Goal: Transaction & Acquisition: Purchase product/service

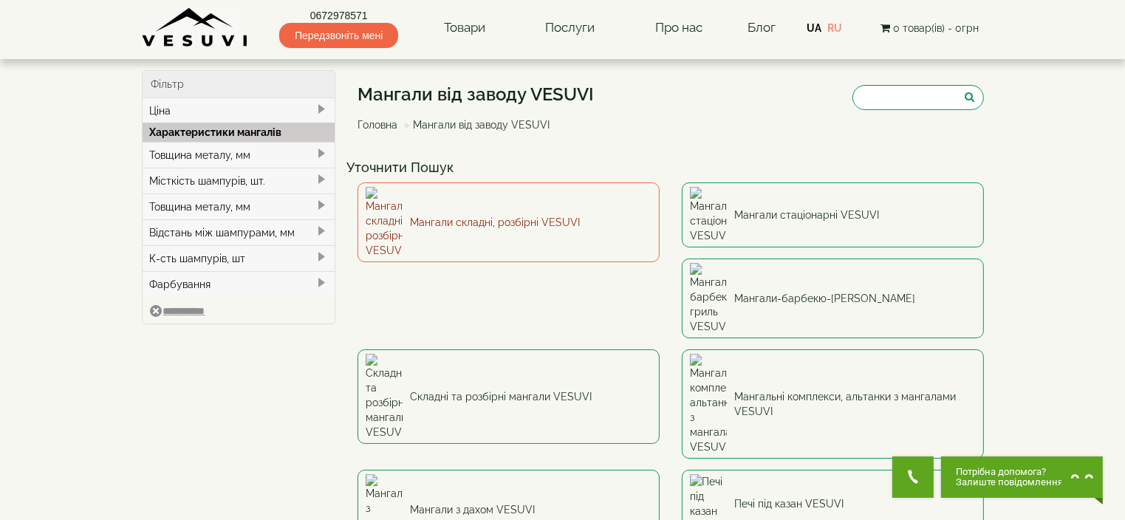
click at [485, 211] on link "Мангали складні, розбірні VESUVI" at bounding box center [509, 222] width 302 height 80
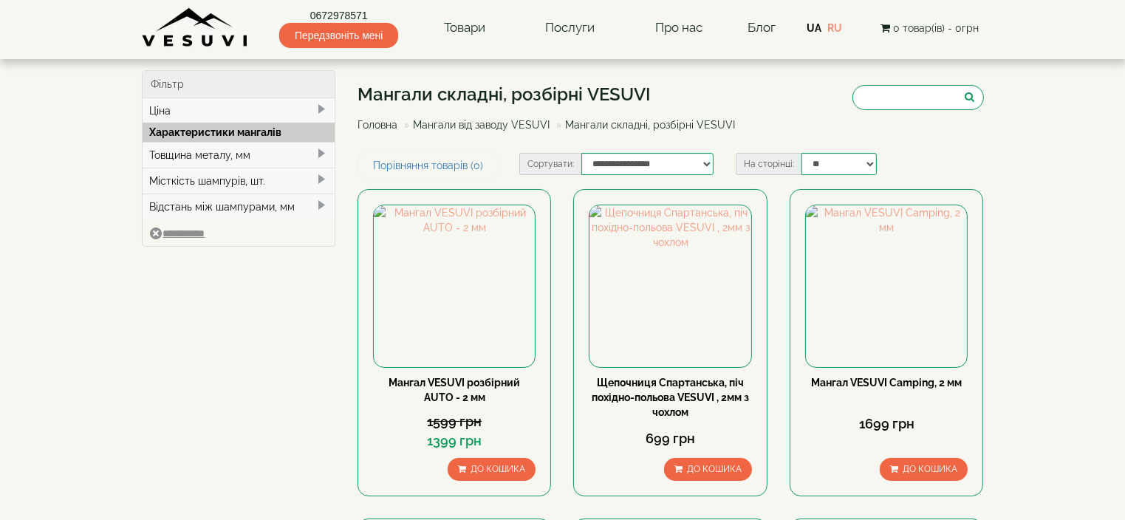
type input "***"
type input "*****"
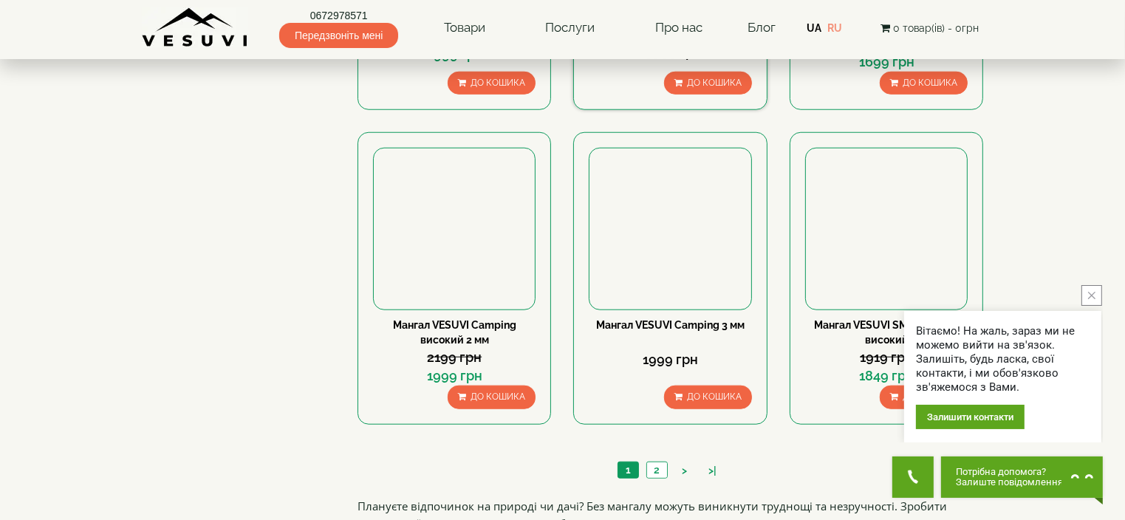
scroll to position [1551, 0]
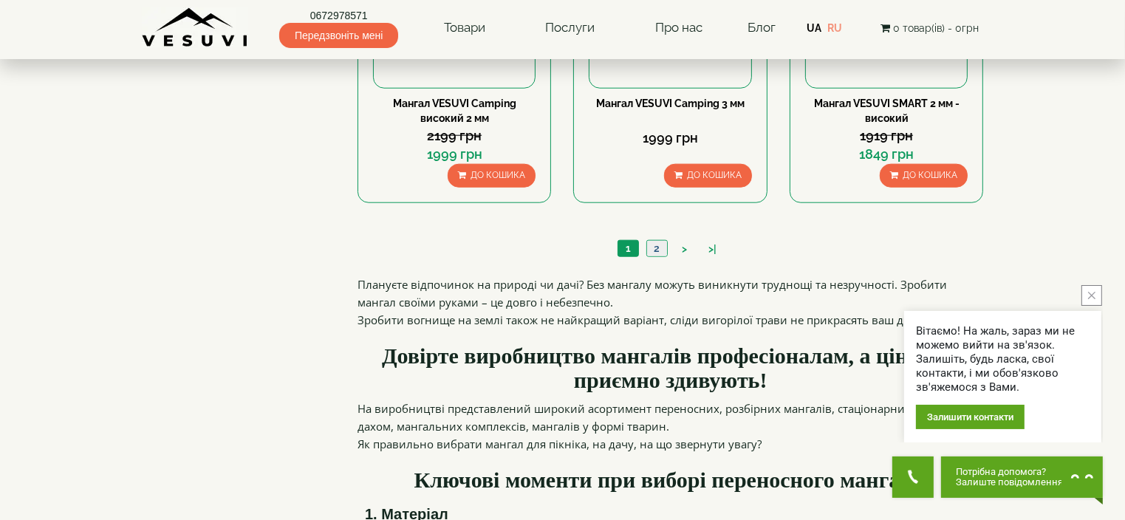
click at [660, 244] on link "2" at bounding box center [656, 249] width 21 height 16
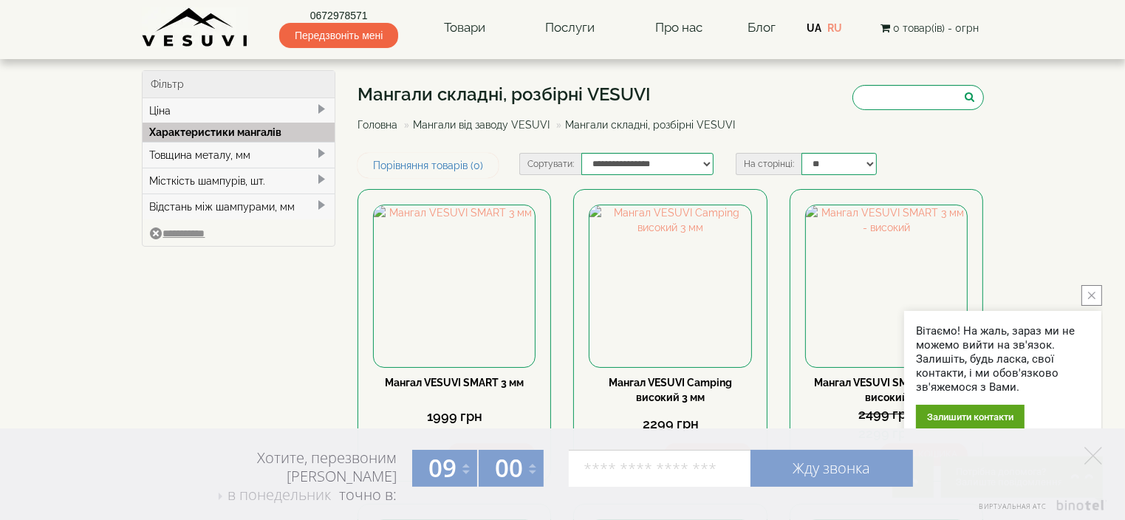
click at [1096, 294] on button "close button" at bounding box center [1091, 295] width 21 height 21
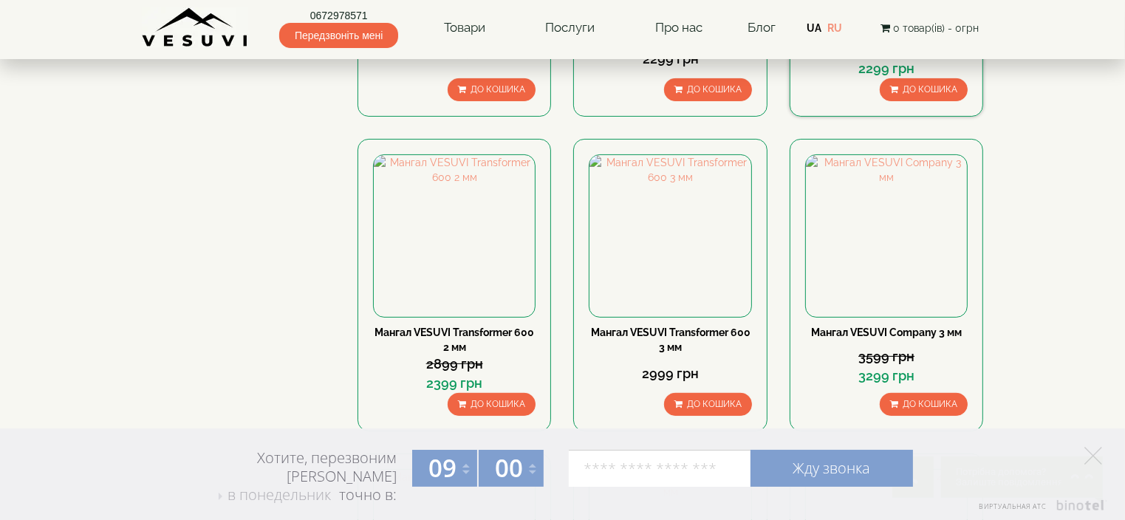
scroll to position [369, 0]
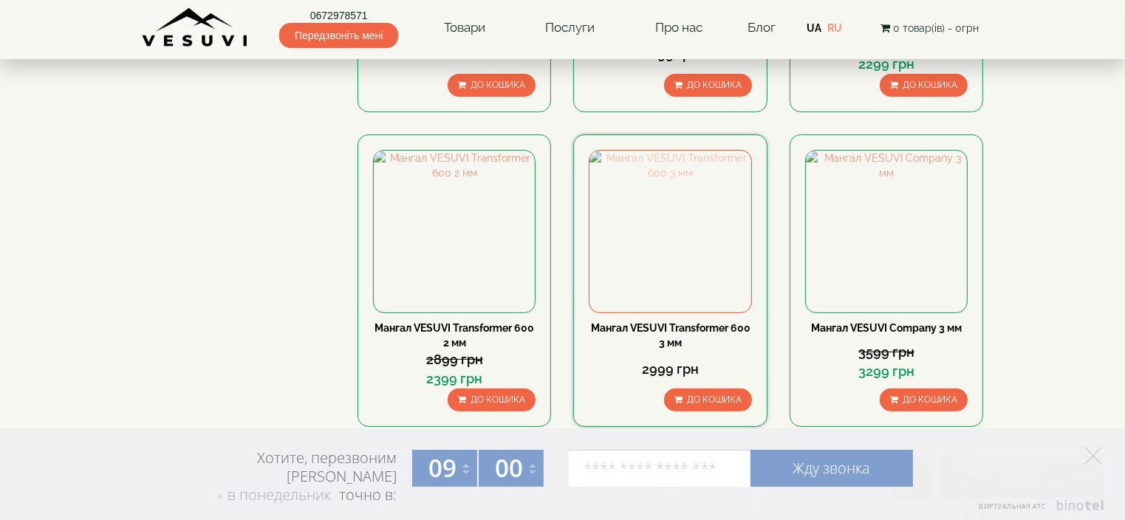
click at [679, 261] on img at bounding box center [669, 231] width 161 height 161
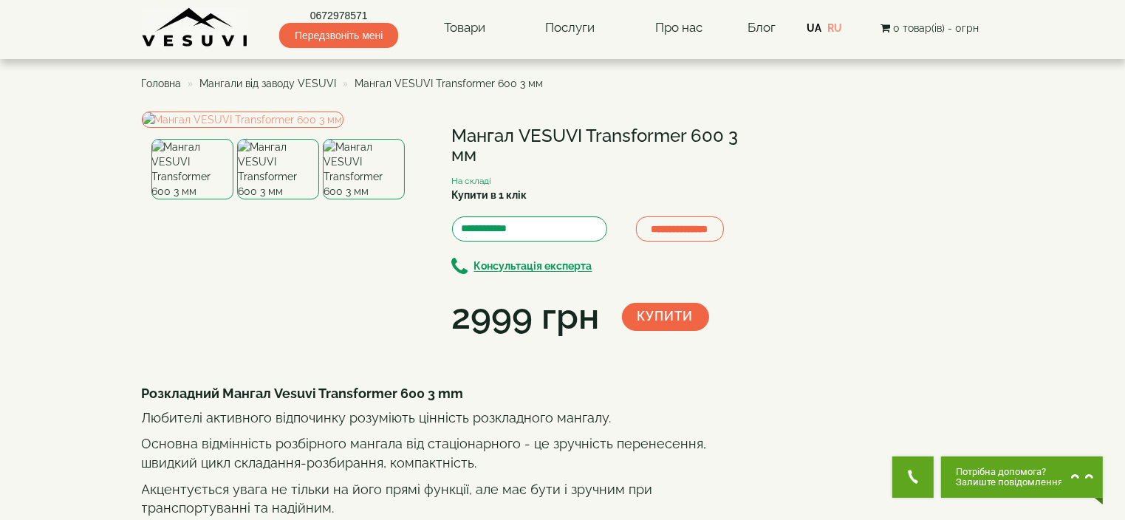
click at [283, 199] on img at bounding box center [278, 169] width 82 height 61
click at [389, 199] on img at bounding box center [364, 169] width 82 height 61
click at [177, 199] on img at bounding box center [192, 169] width 82 height 61
click at [259, 199] on img at bounding box center [278, 169] width 82 height 61
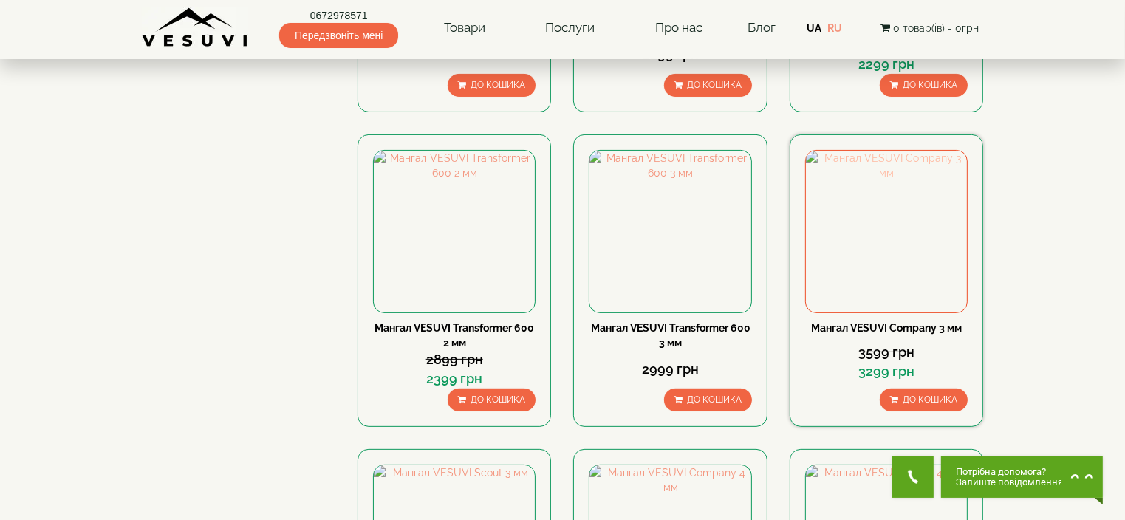
click at [888, 266] on img at bounding box center [886, 231] width 161 height 161
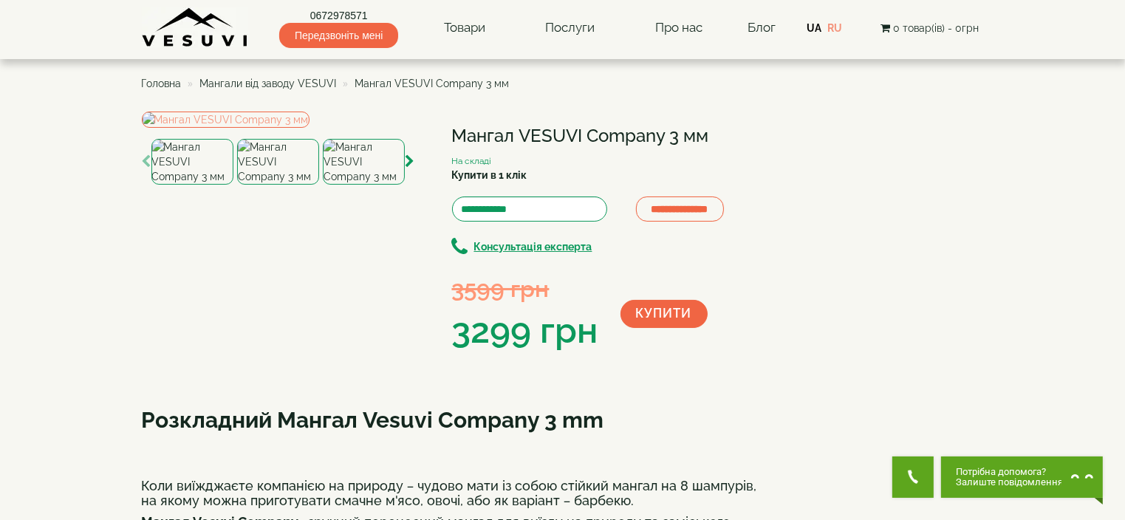
click at [279, 185] on img at bounding box center [278, 162] width 82 height 46
click at [309, 185] on img at bounding box center [278, 162] width 82 height 46
click at [414, 168] on icon "button" at bounding box center [411, 161] width 10 height 13
click at [287, 185] on img at bounding box center [278, 162] width 82 height 46
click at [411, 168] on icon "button" at bounding box center [411, 161] width 10 height 13
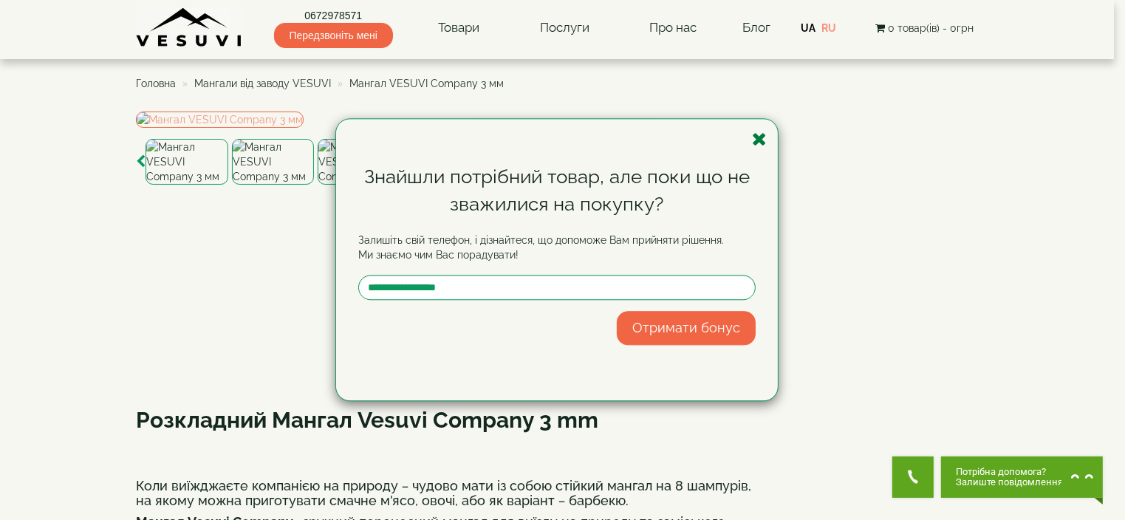
click at [757, 137] on icon "button" at bounding box center [759, 139] width 15 height 18
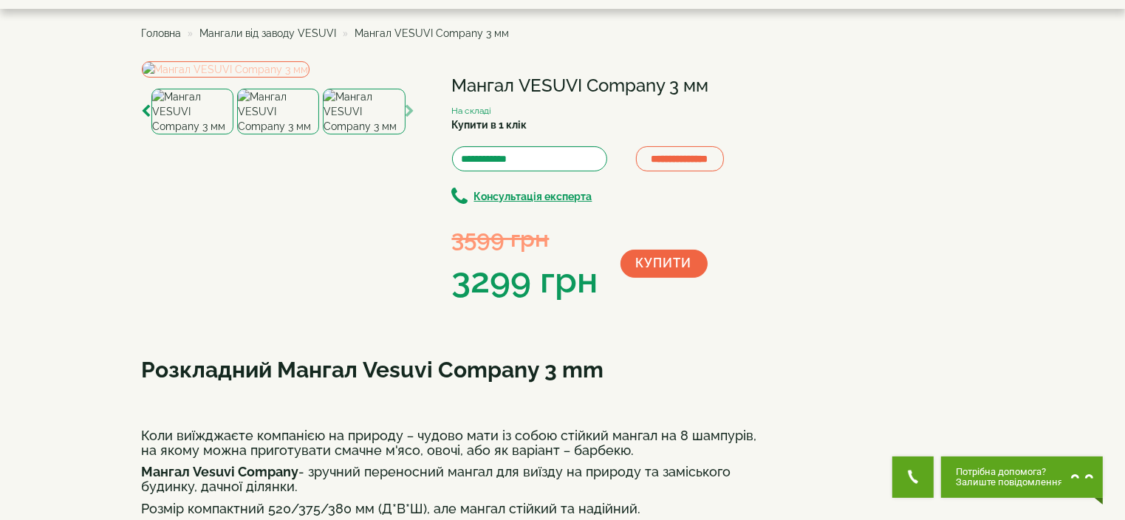
scroll to position [74, 0]
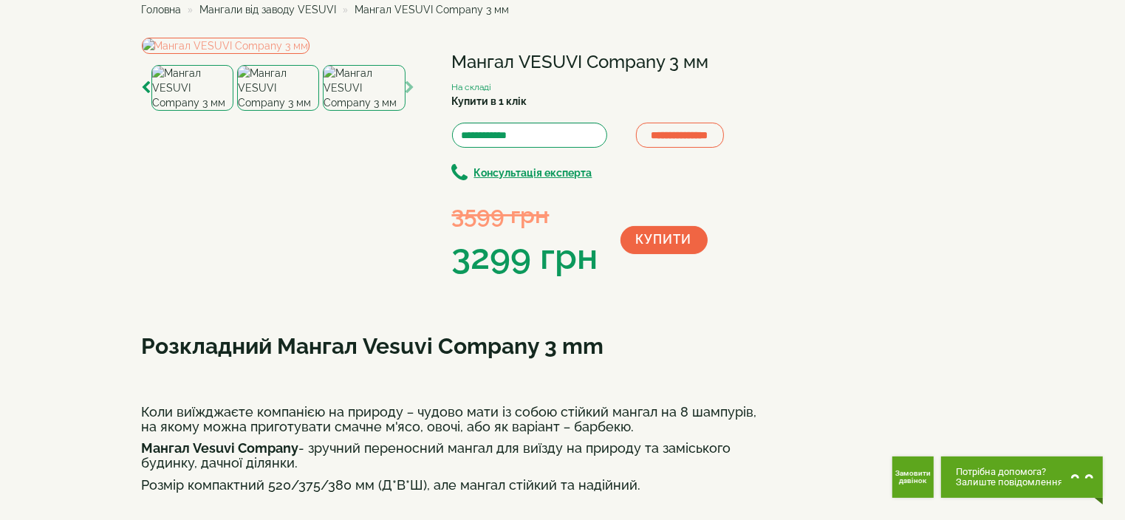
click at [414, 111] on div at bounding box center [278, 88] width 273 height 46
click at [409, 98] on button "button" at bounding box center [411, 87] width 10 height 19
click at [148, 95] on icon "button" at bounding box center [147, 87] width 10 height 13
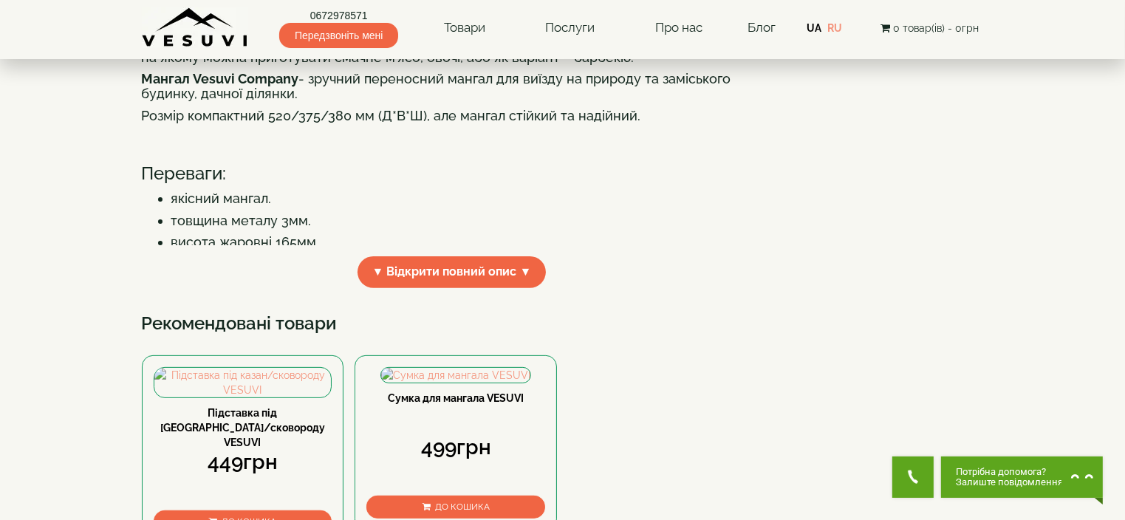
scroll to position [517, 0]
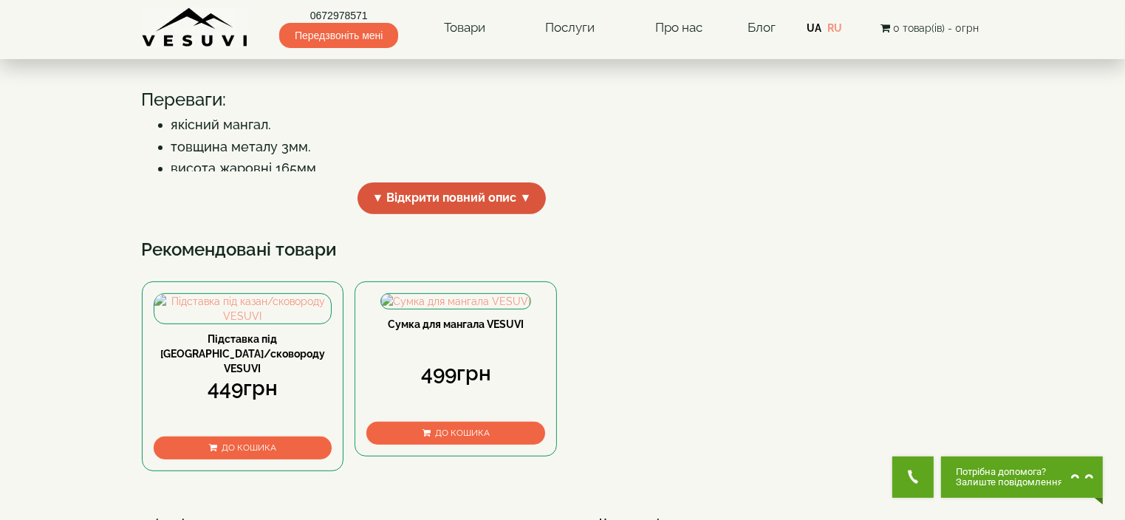
click at [405, 214] on span "▼ Відкрити повний опис ▼" at bounding box center [452, 198] width 189 height 32
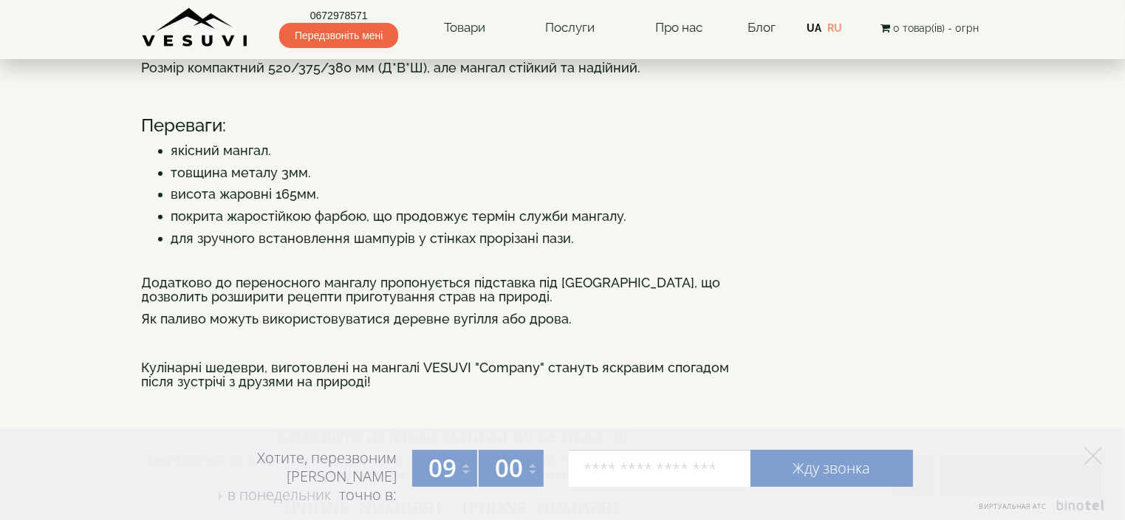
scroll to position [443, 0]
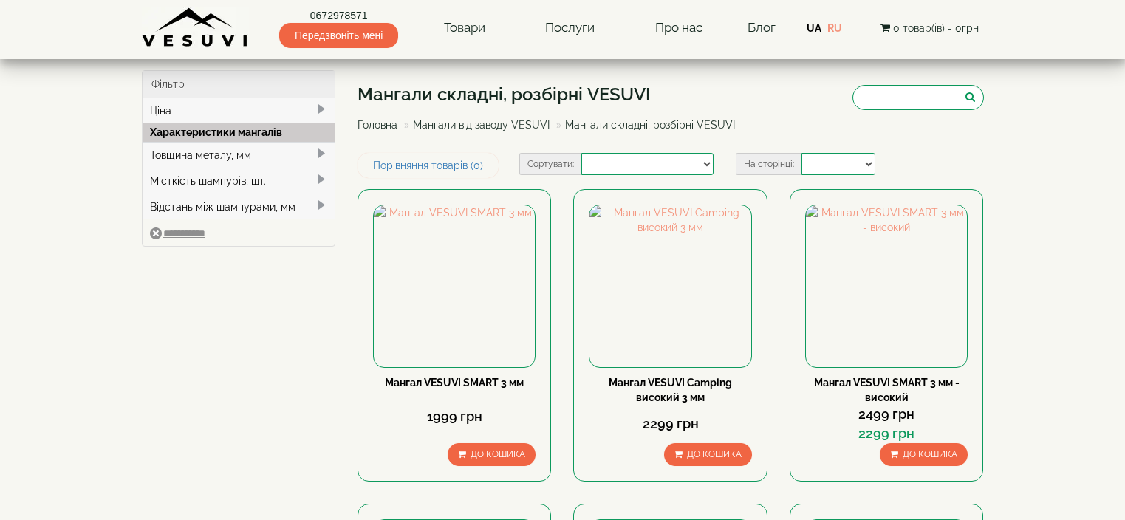
select select
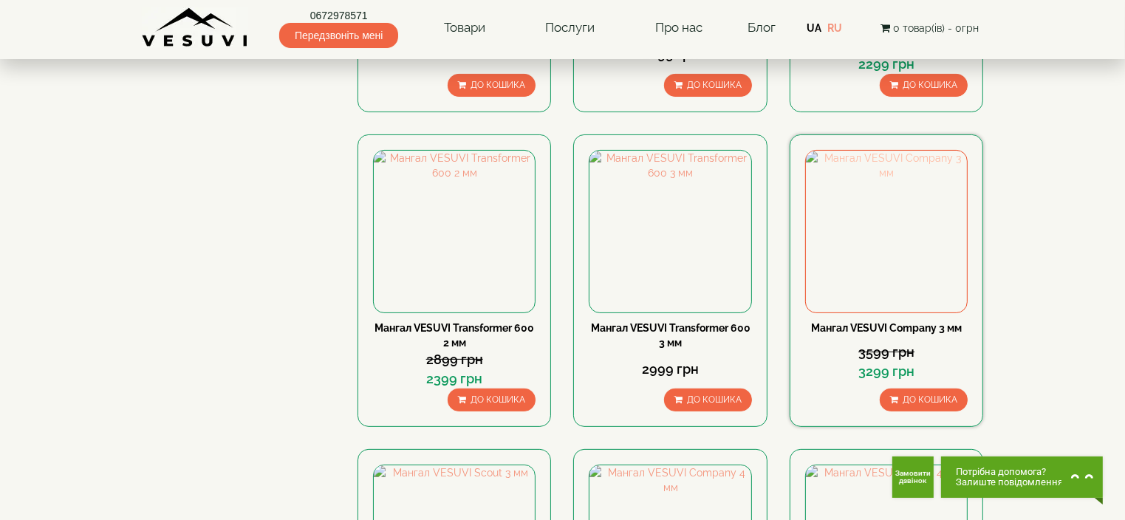
click at [880, 283] on img at bounding box center [886, 231] width 161 height 161
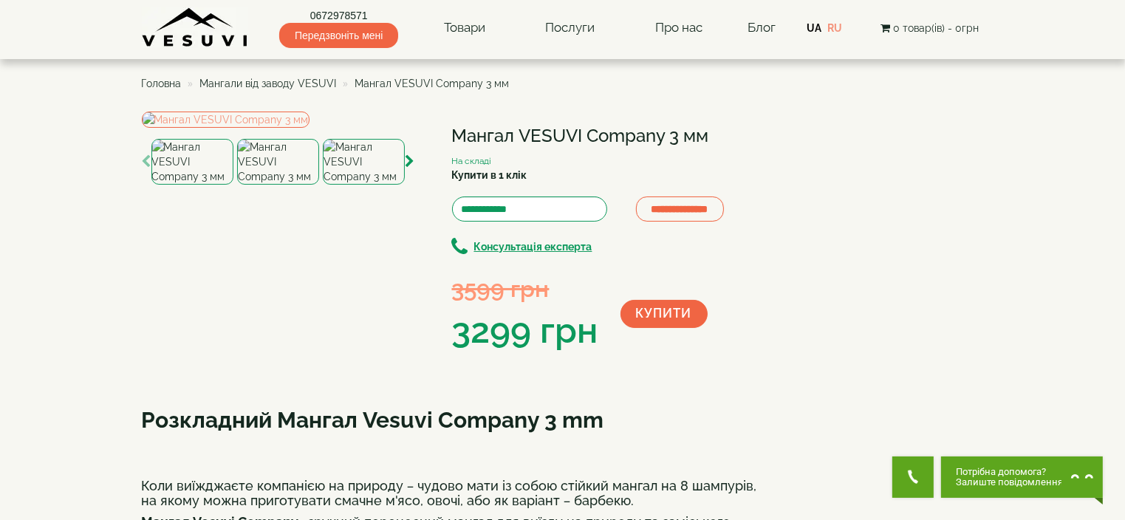
click at [293, 185] on img at bounding box center [278, 162] width 82 height 46
click at [359, 185] on img at bounding box center [364, 162] width 82 height 46
click at [186, 185] on img at bounding box center [192, 162] width 82 height 46
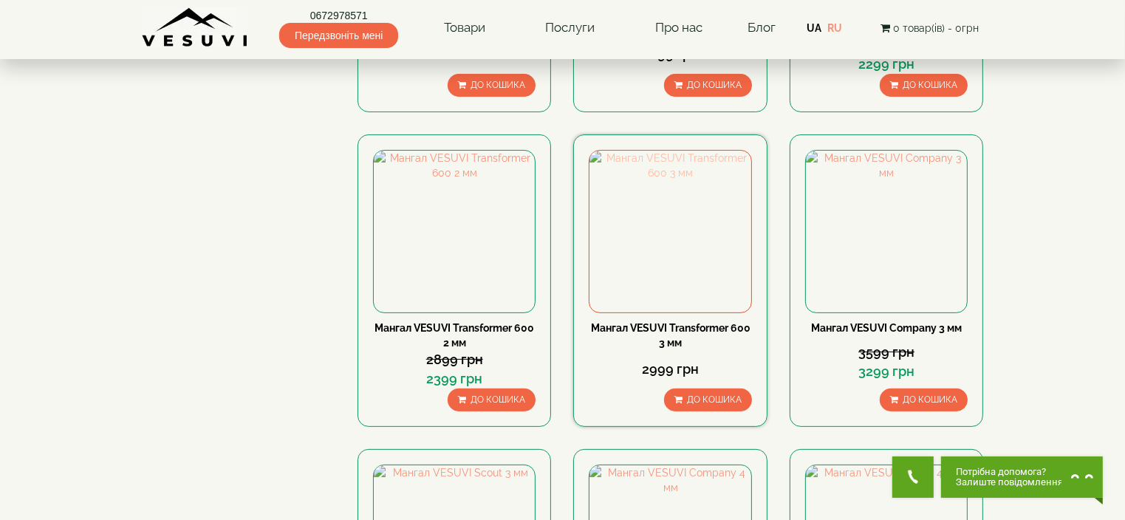
click at [625, 261] on img at bounding box center [669, 231] width 161 height 161
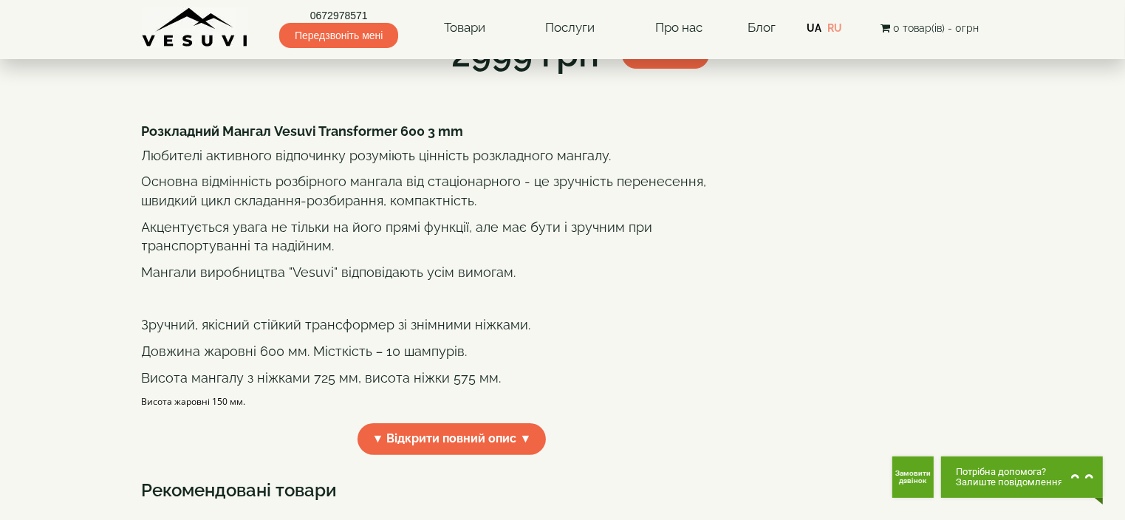
scroll to position [295, 0]
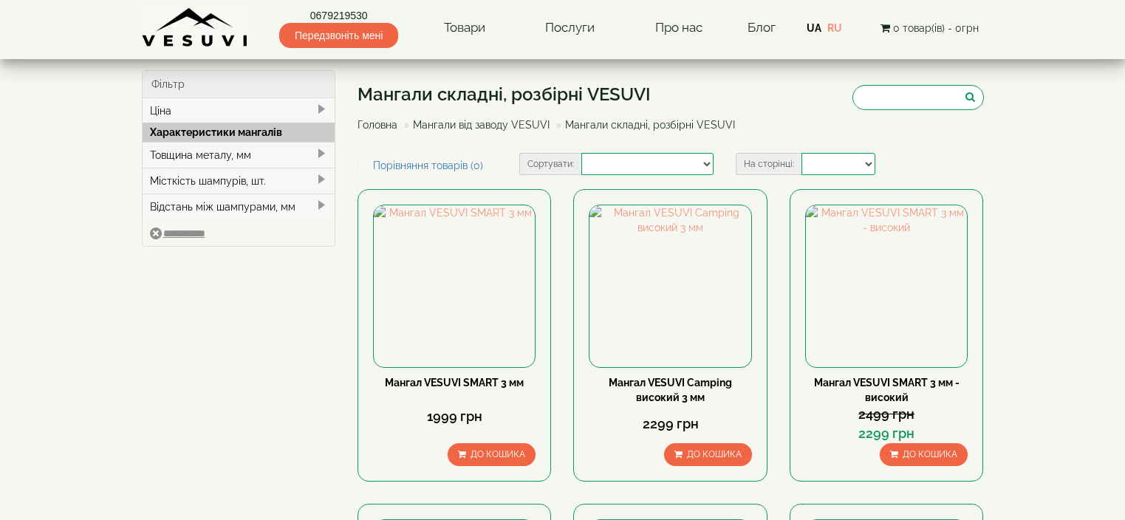
select select
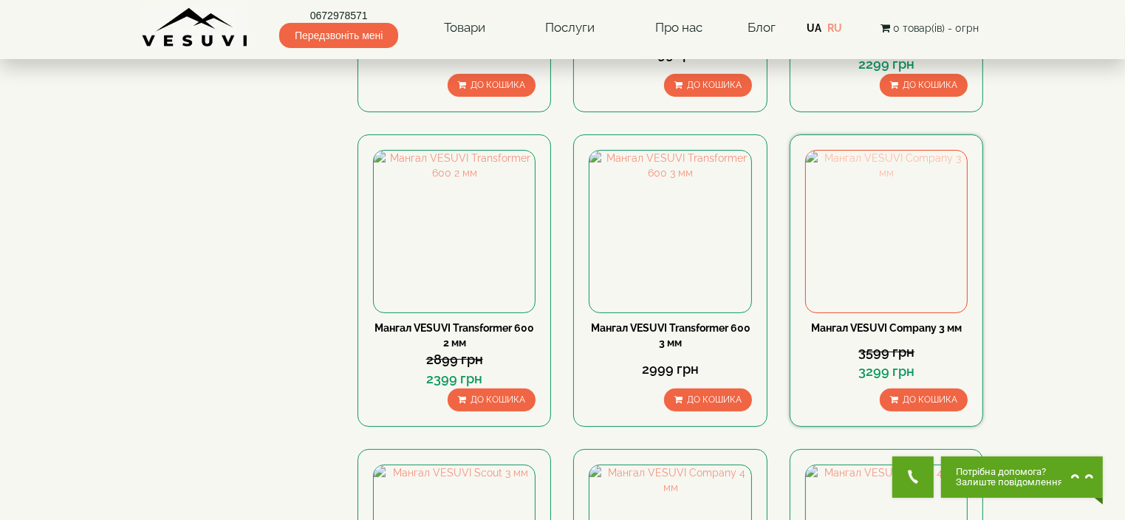
click at [918, 278] on img at bounding box center [886, 231] width 161 height 161
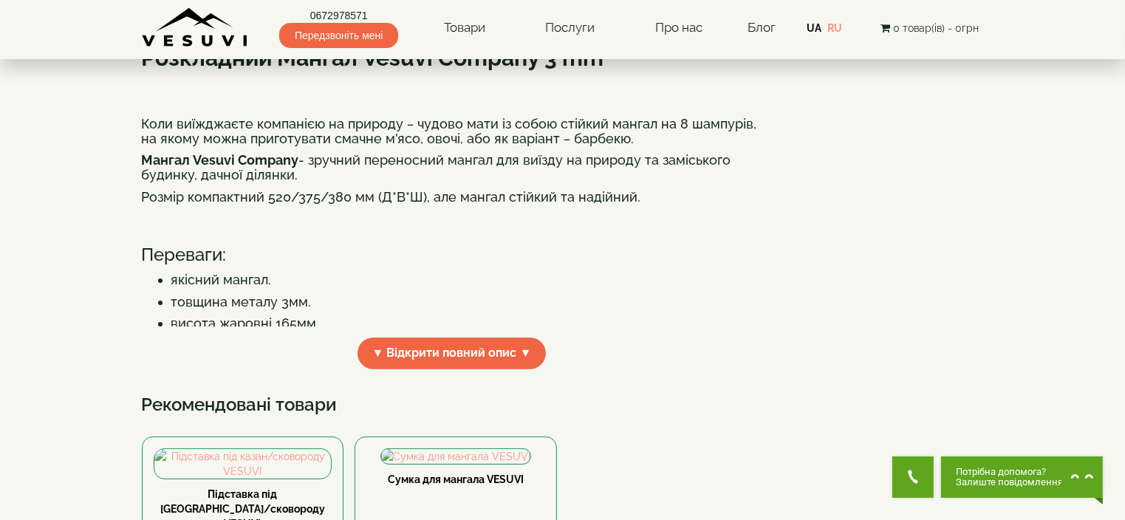
scroll to position [443, 0]
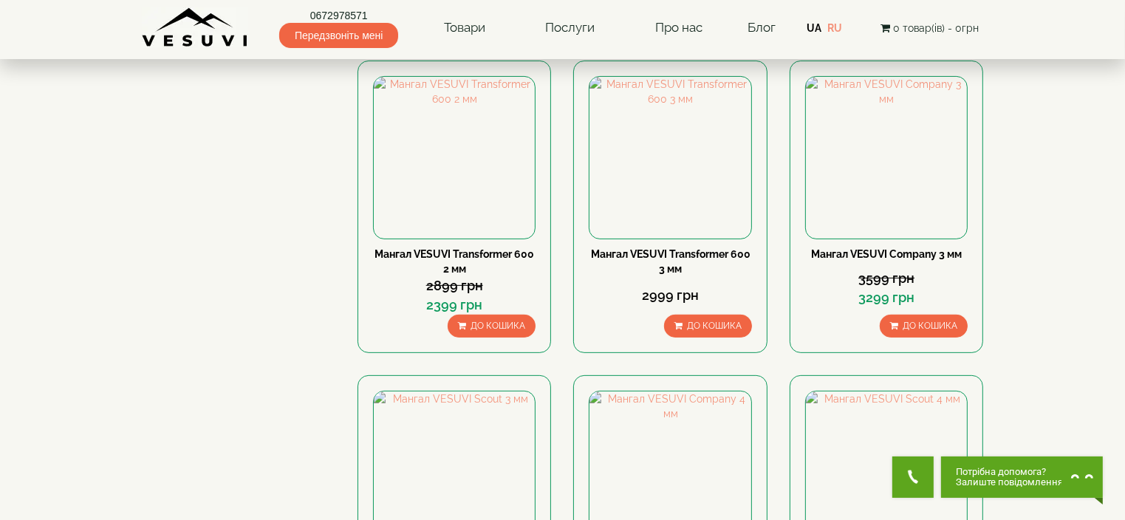
scroll to position [591, 0]
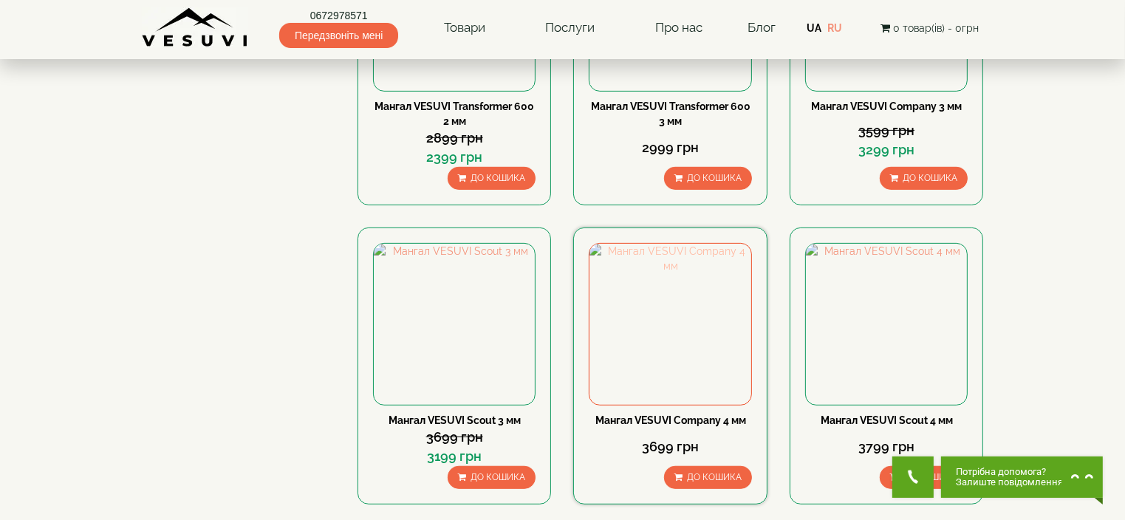
click at [691, 383] on img at bounding box center [669, 324] width 161 height 161
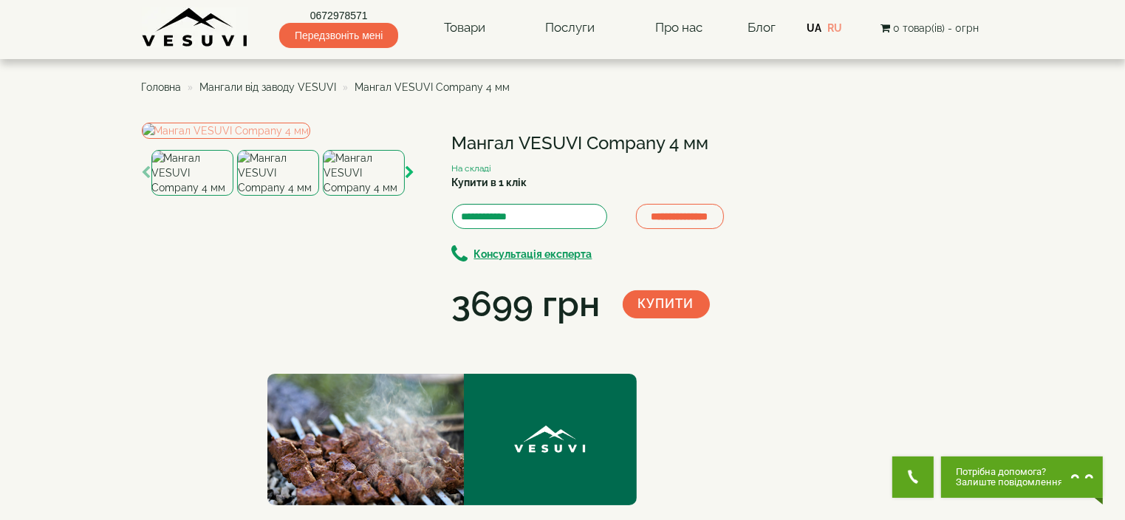
click at [410, 179] on icon "button" at bounding box center [411, 172] width 10 height 13
click at [195, 196] on img at bounding box center [192, 173] width 82 height 46
click at [266, 196] on img at bounding box center [278, 173] width 82 height 46
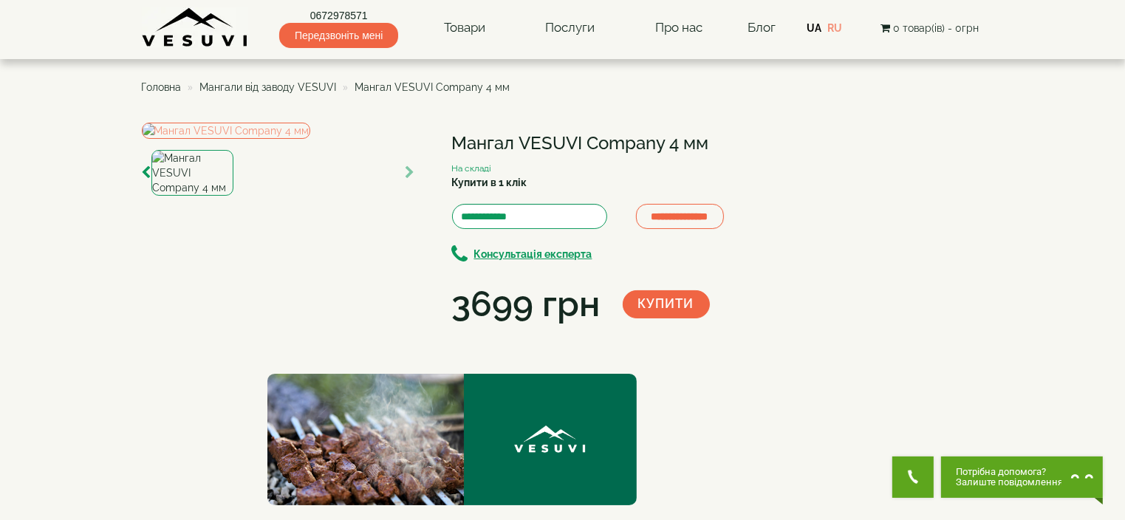
click at [412, 179] on icon "button" at bounding box center [411, 172] width 10 height 13
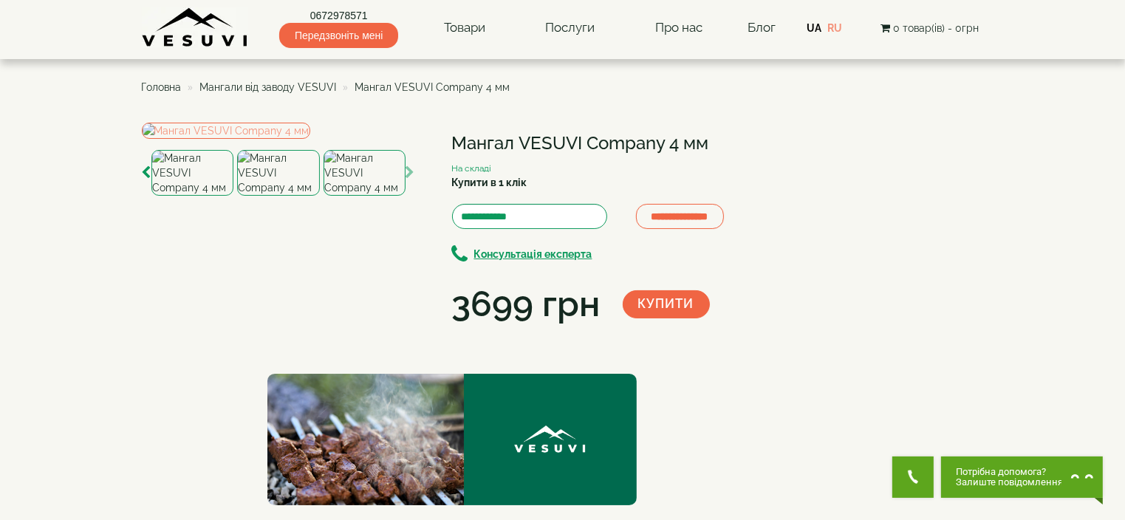
click at [390, 196] on img at bounding box center [365, 173] width 82 height 46
click at [411, 179] on icon "button" at bounding box center [411, 172] width 10 height 13
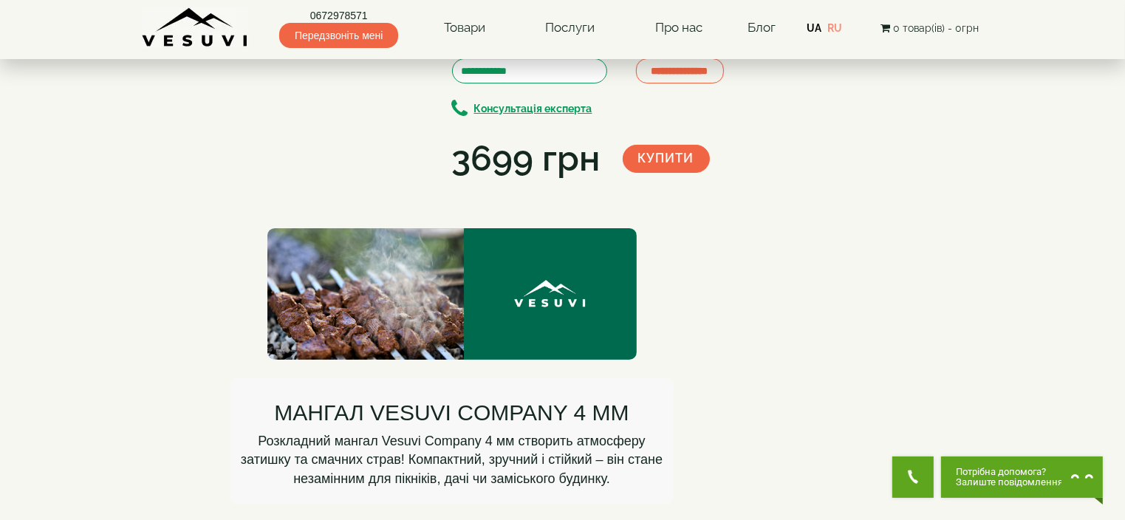
scroll to position [148, 0]
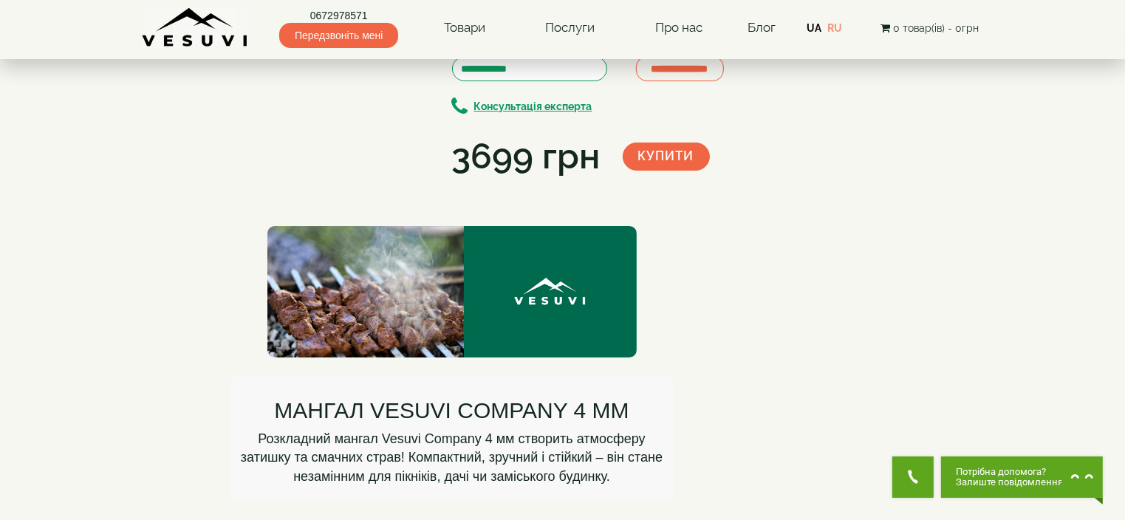
click at [294, 48] on img at bounding box center [278, 25] width 82 height 46
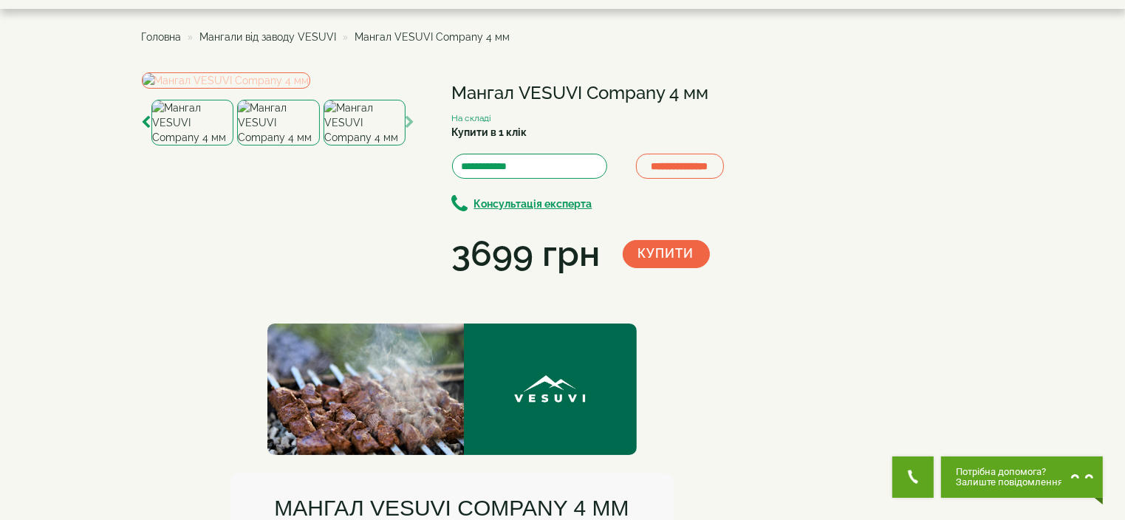
scroll to position [0, 0]
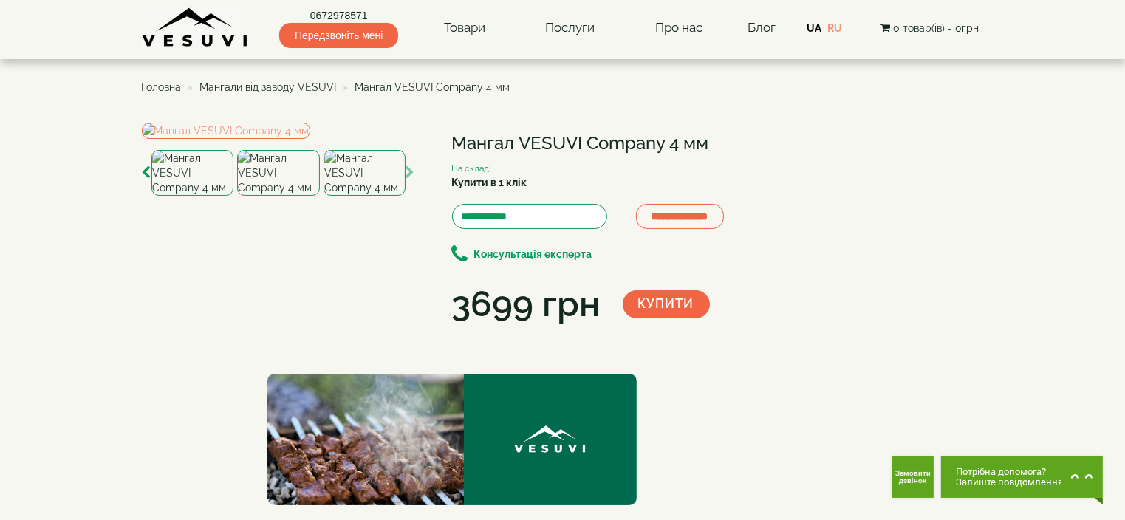
click at [196, 196] on img at bounding box center [192, 173] width 82 height 46
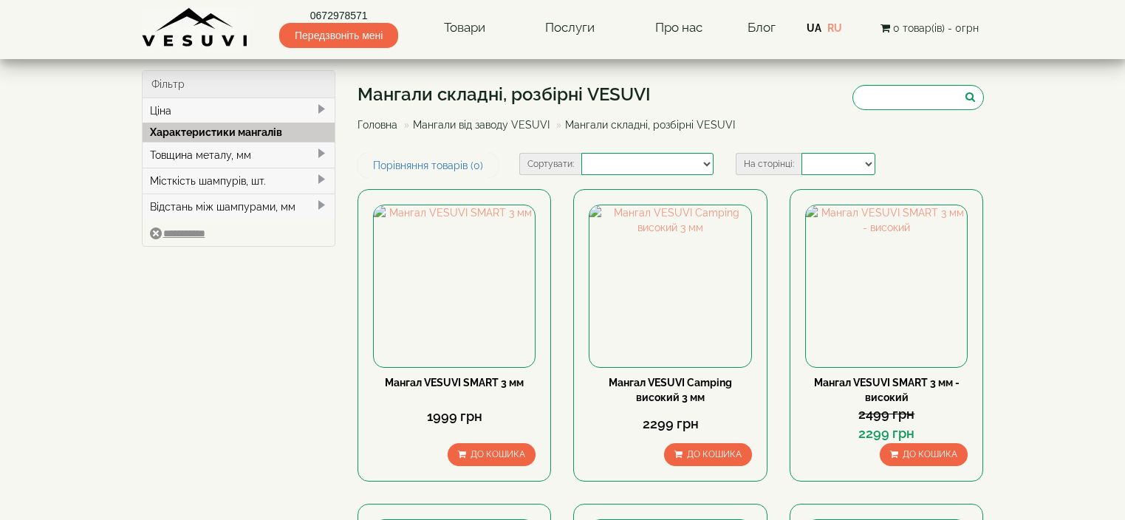
select select
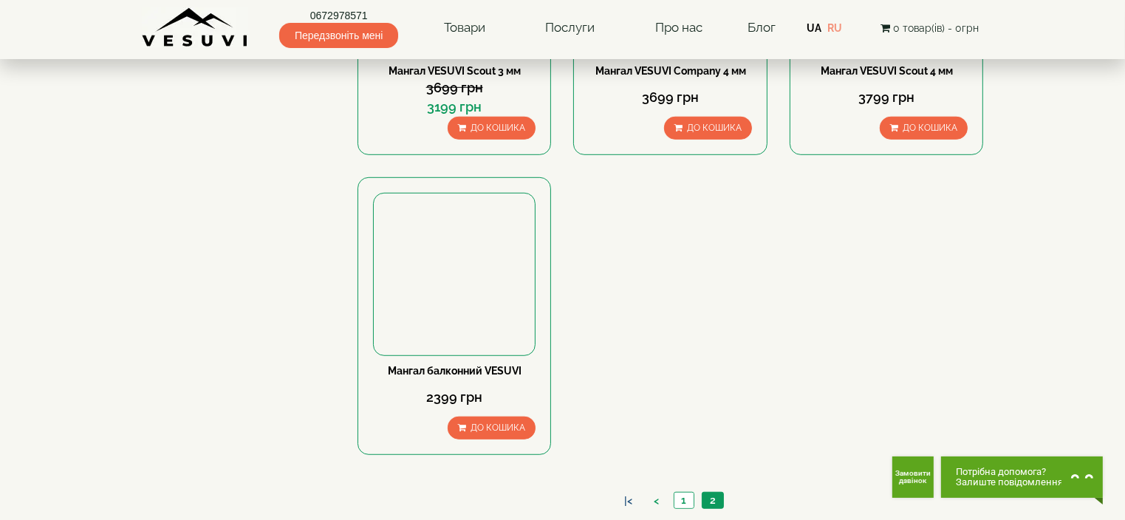
scroll to position [1182, 0]
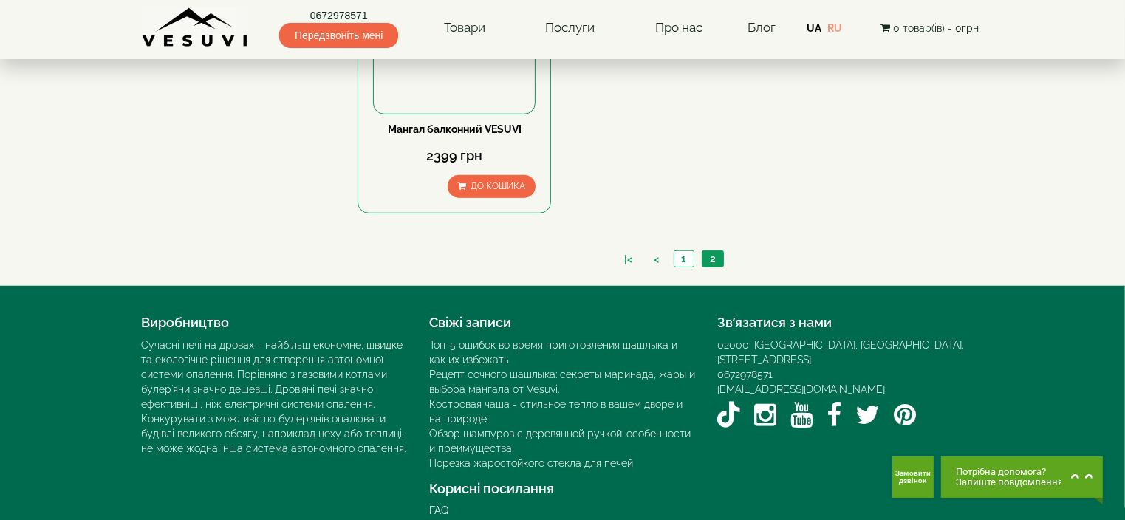
click at [694, 256] on ul "|< < 1 2" at bounding box center [670, 260] width 114 height 21
click at [688, 257] on link "1" at bounding box center [684, 259] width 20 height 16
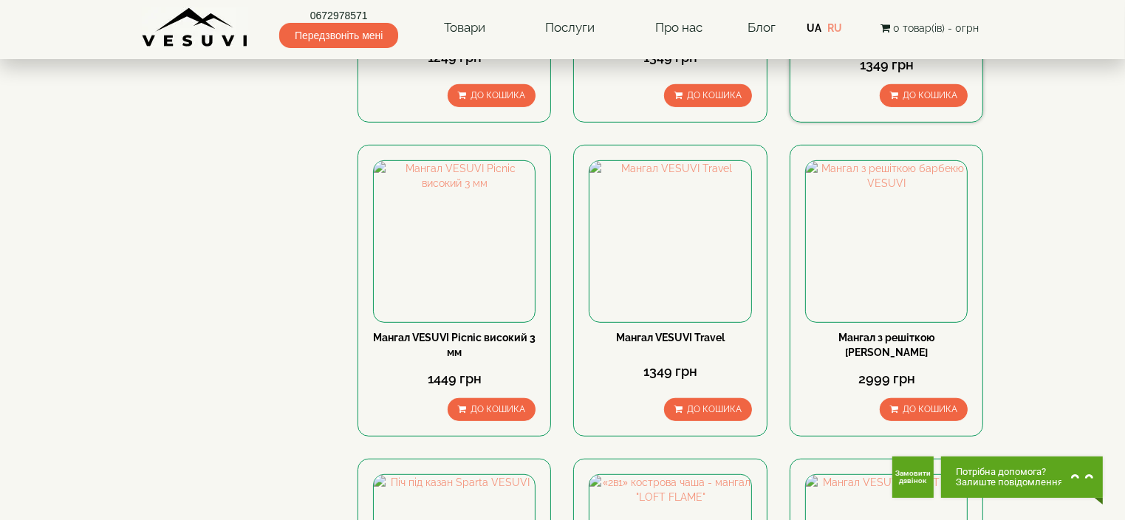
scroll to position [739, 0]
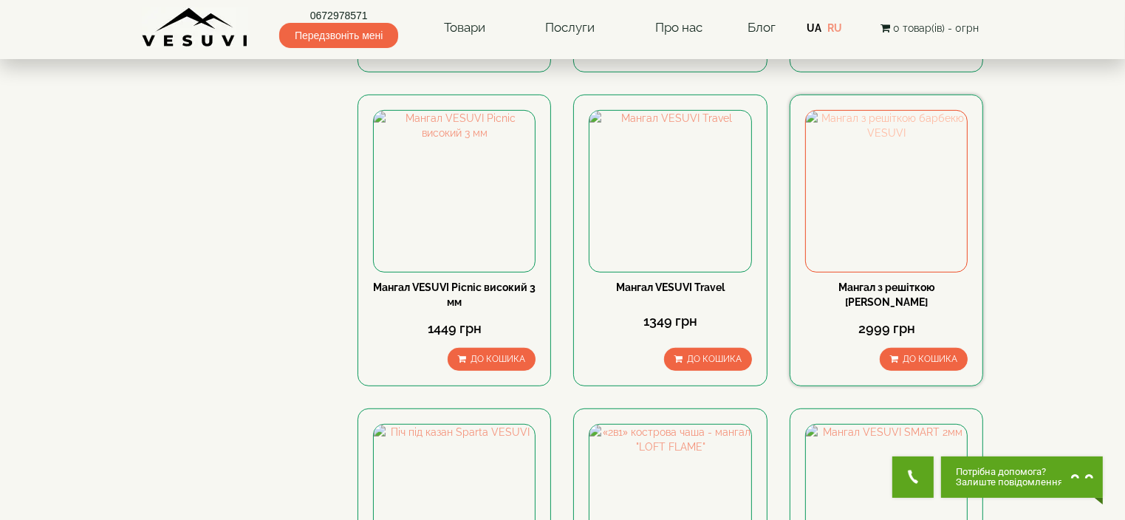
click at [855, 213] on img at bounding box center [886, 191] width 161 height 161
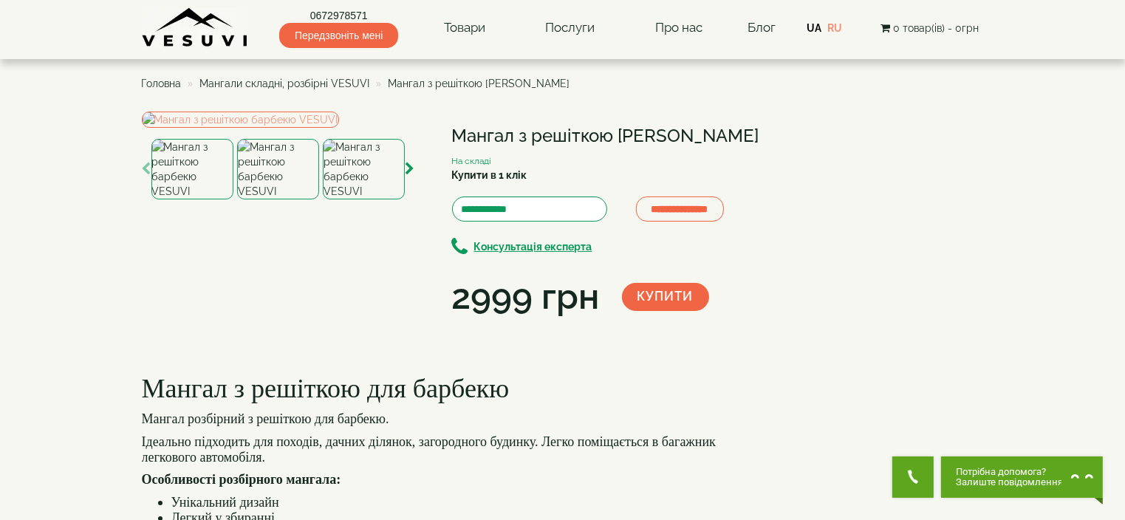
click at [193, 199] on img at bounding box center [192, 169] width 82 height 61
click at [270, 199] on img at bounding box center [278, 169] width 82 height 61
click at [369, 199] on img at bounding box center [364, 169] width 82 height 61
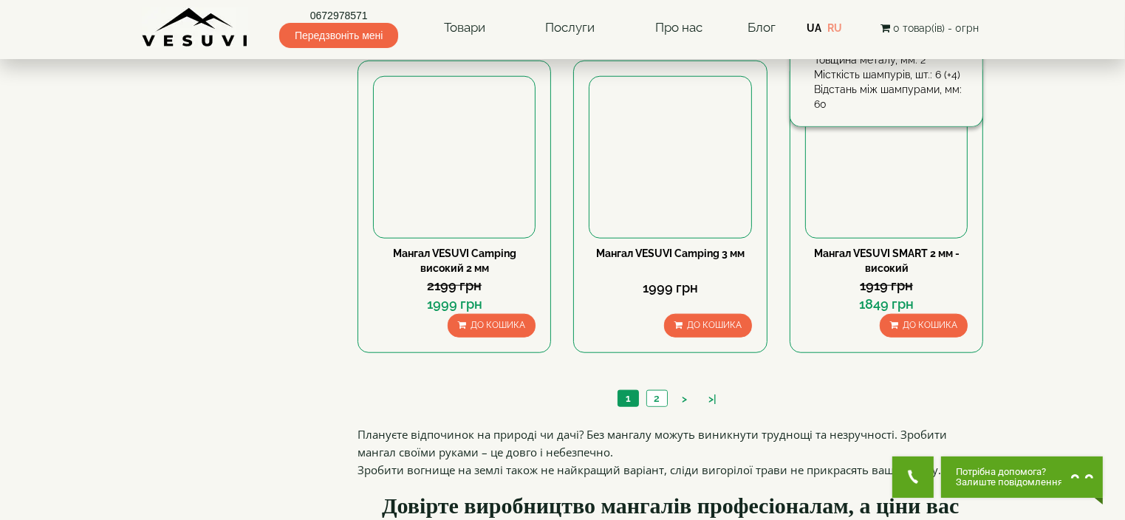
scroll to position [1549, 0]
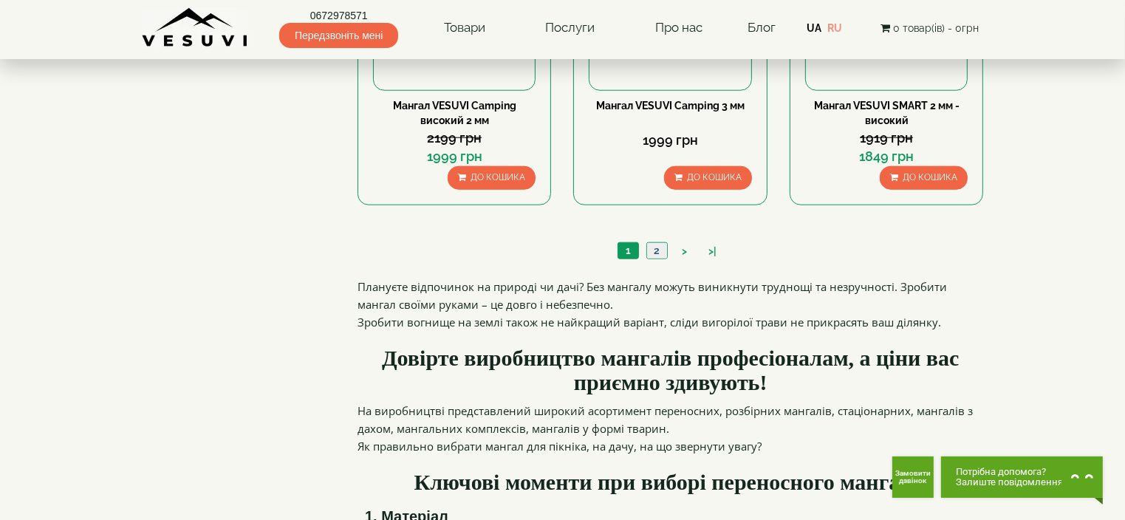
click at [653, 246] on link "2" at bounding box center [656, 251] width 21 height 16
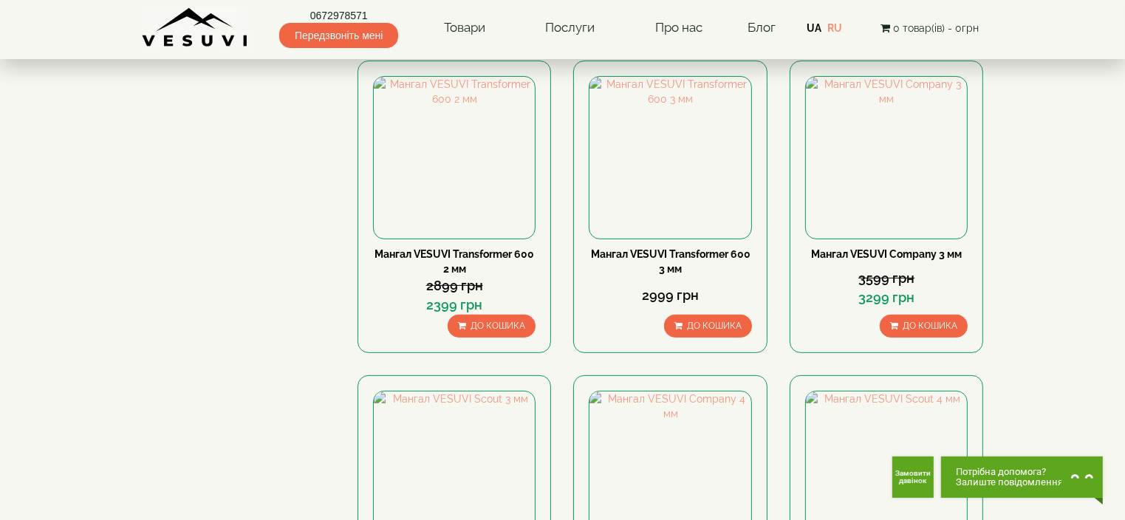
scroll to position [591, 0]
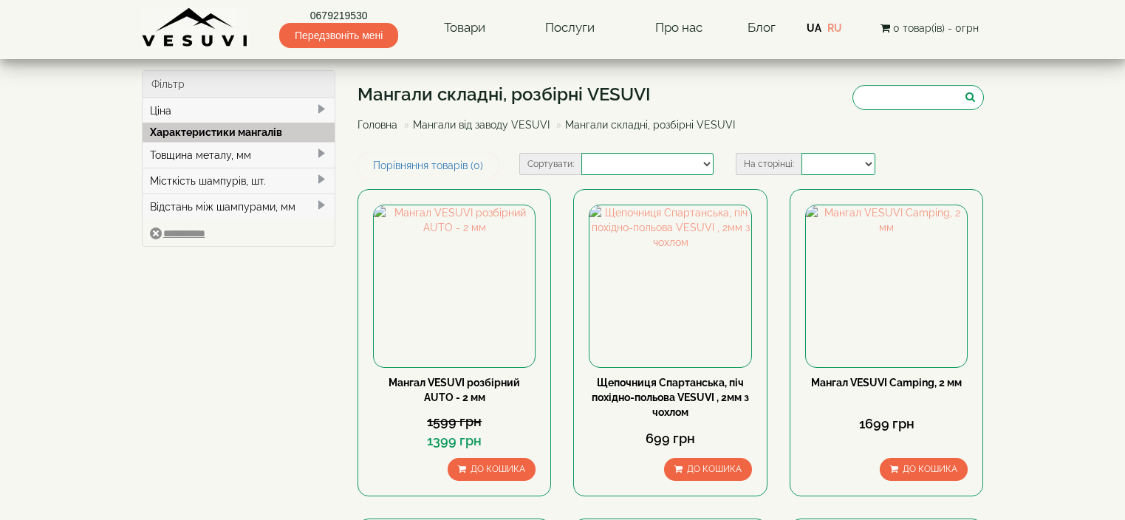
select select
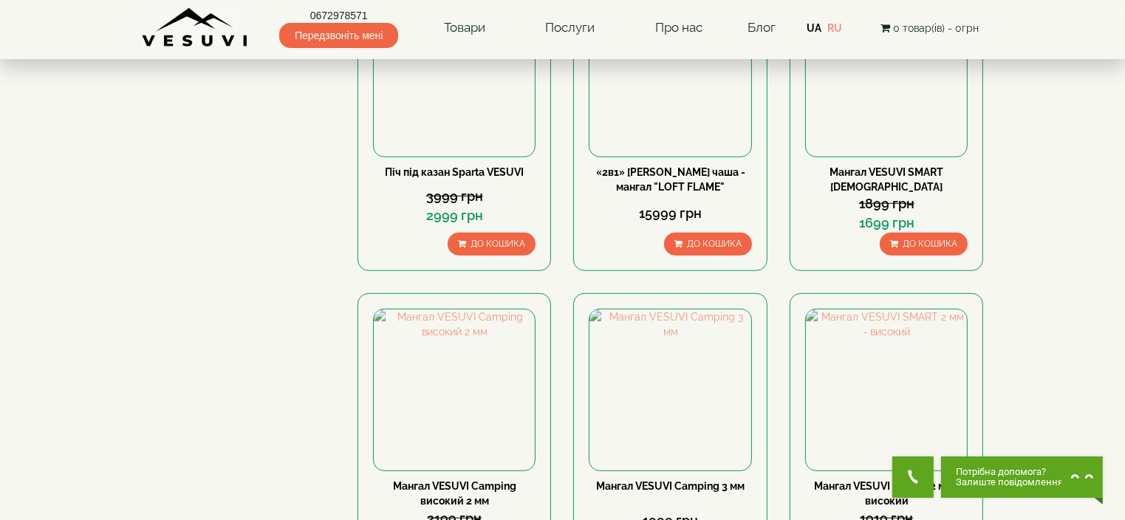
scroll to position [736, 0]
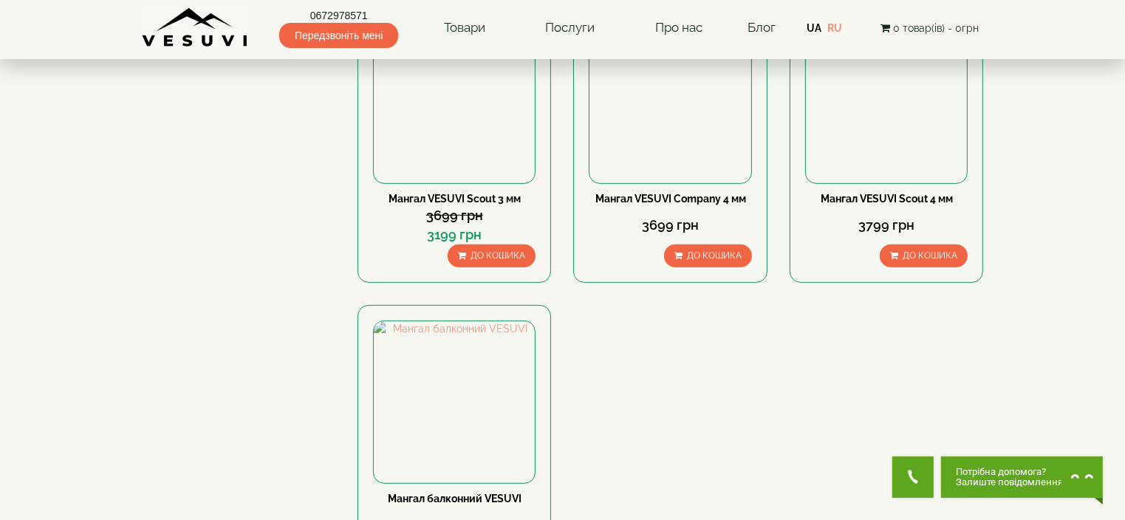
scroll to position [443, 0]
